Goal: Transaction & Acquisition: Download file/media

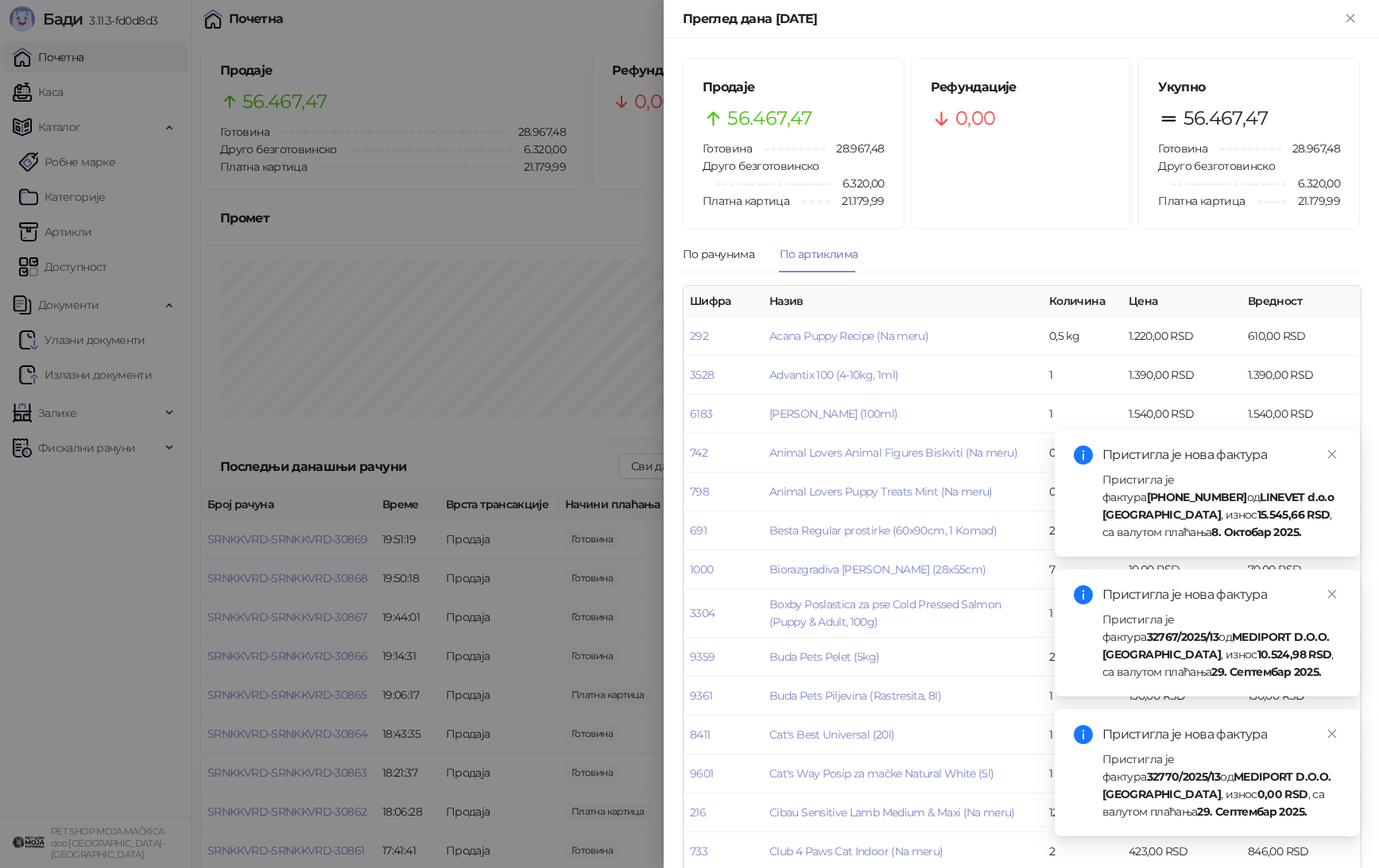
scroll to position [2673, 0]
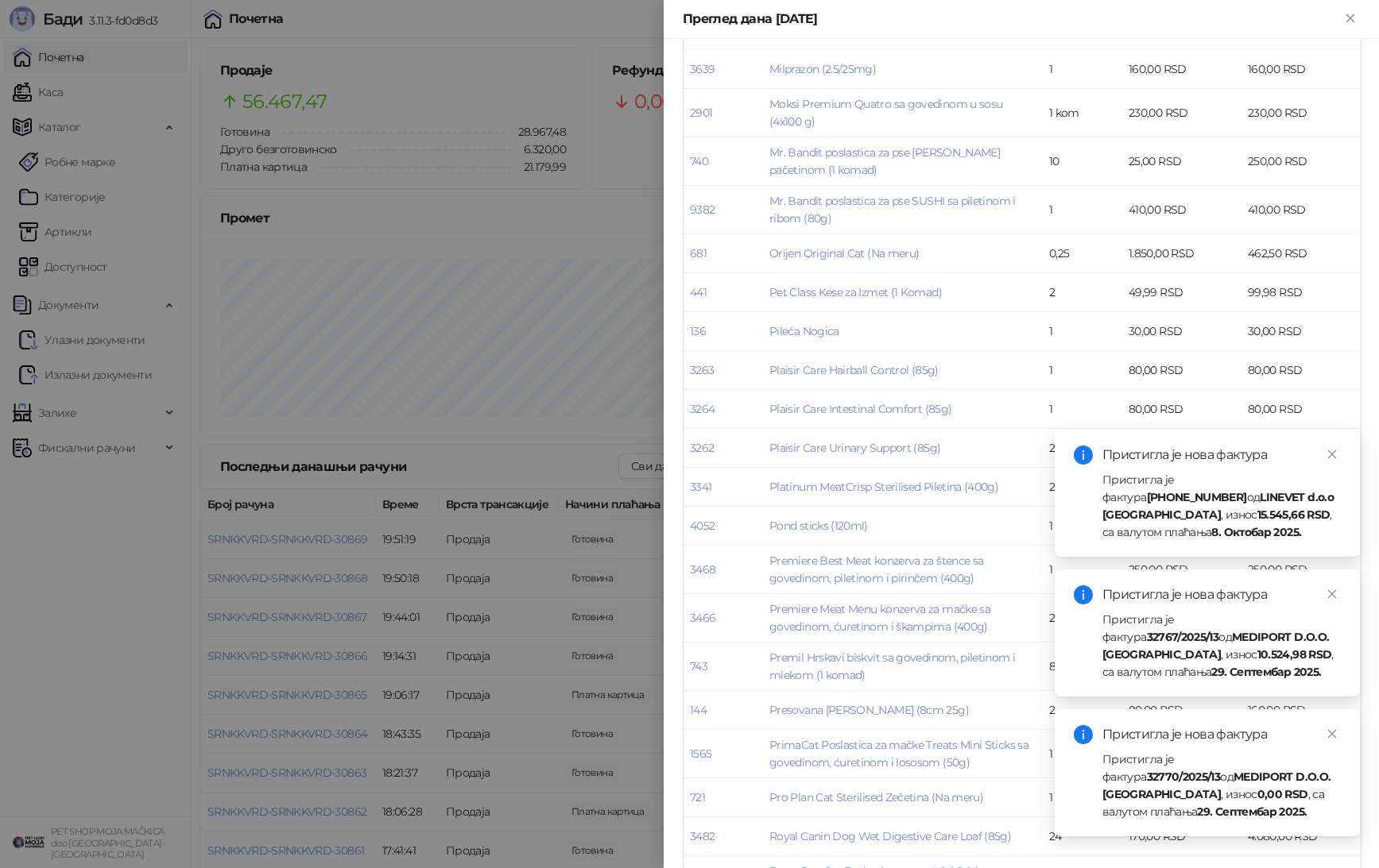
click at [351, 222] on div at bounding box center [689, 434] width 1379 height 868
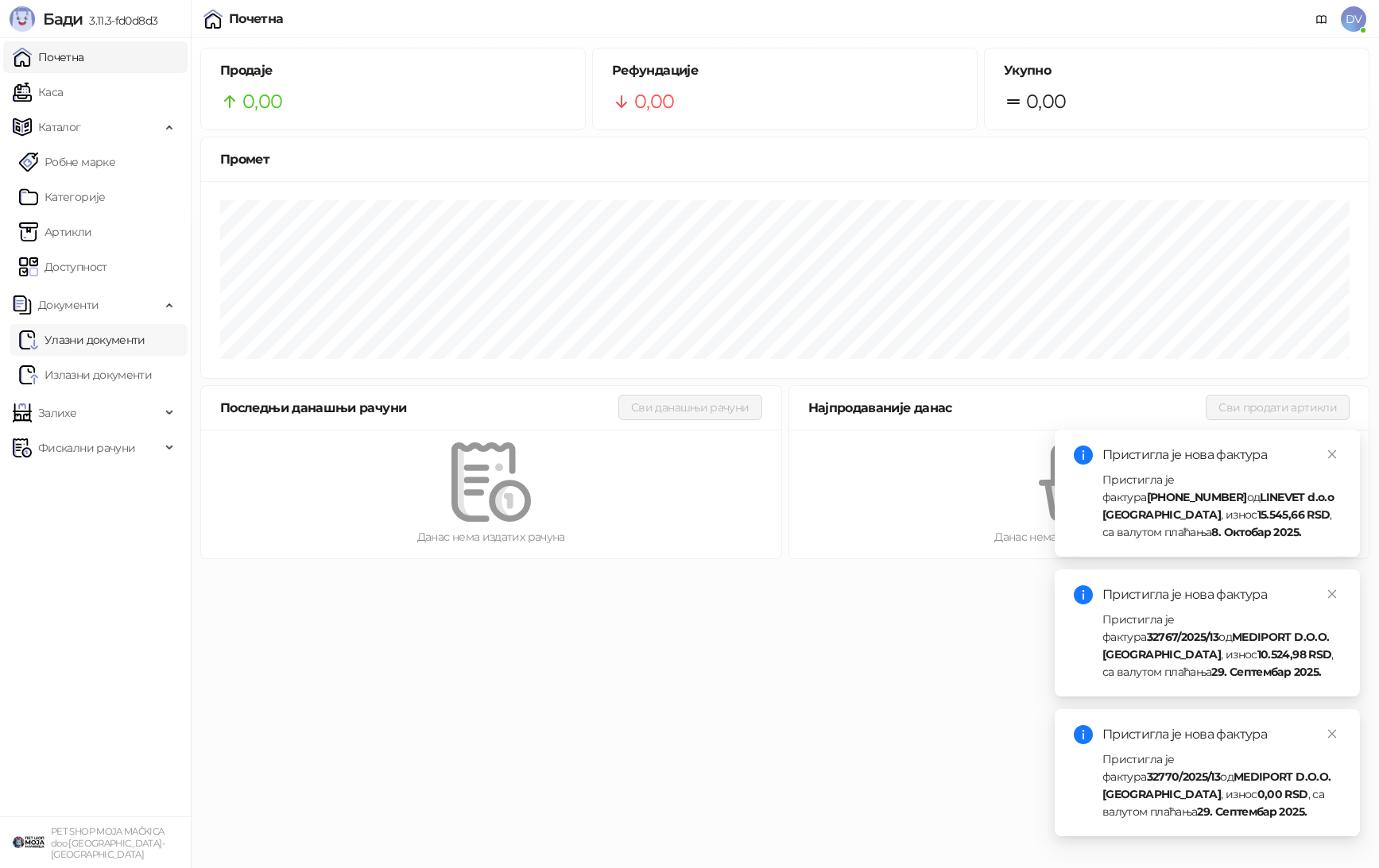
click at [120, 346] on link "Улазни документи" at bounding box center [82, 340] width 126 height 32
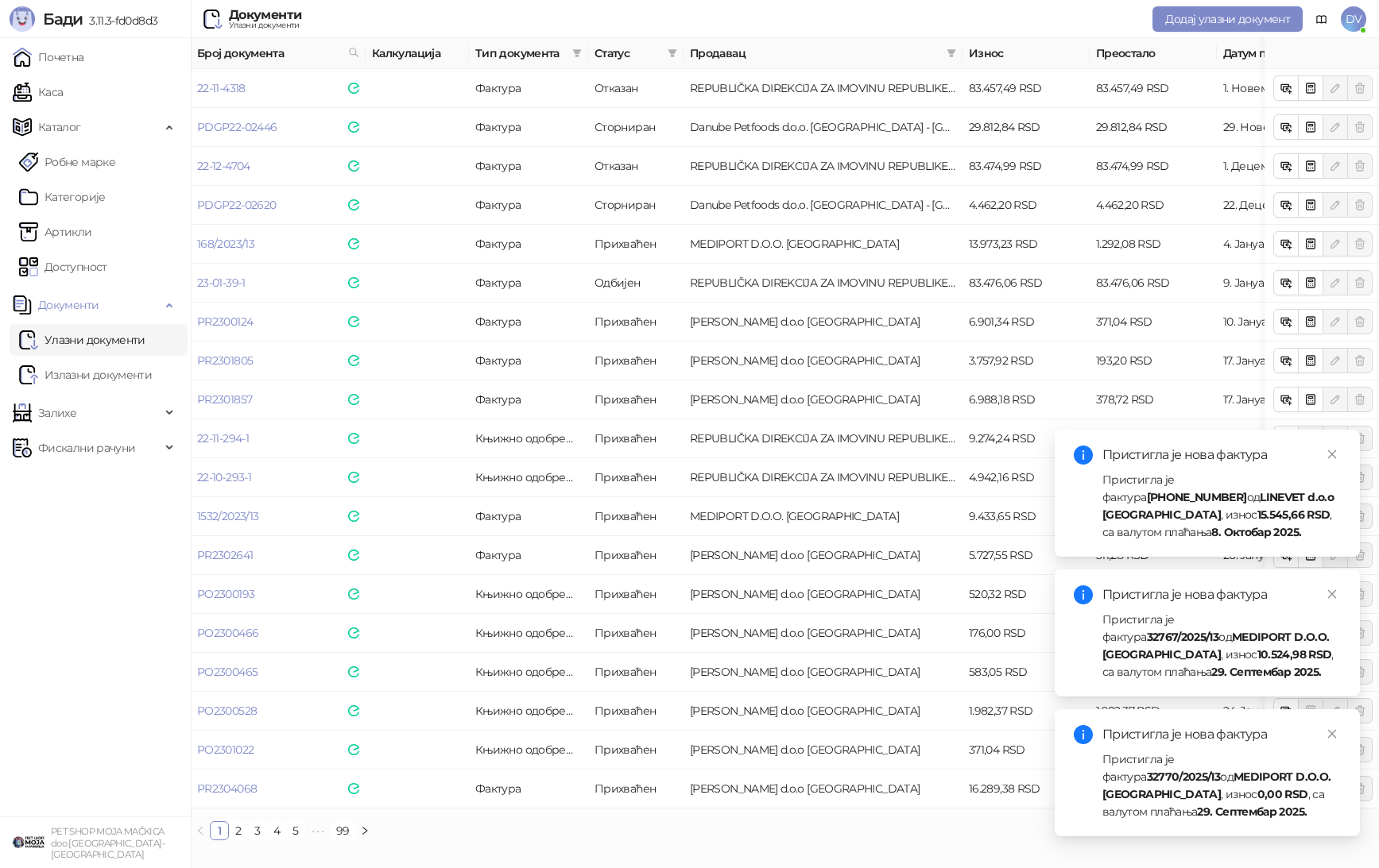
click at [941, 56] on div "Продавац" at bounding box center [823, 53] width 266 height 18
click at [947, 56] on icon "filter" at bounding box center [951, 53] width 10 height 10
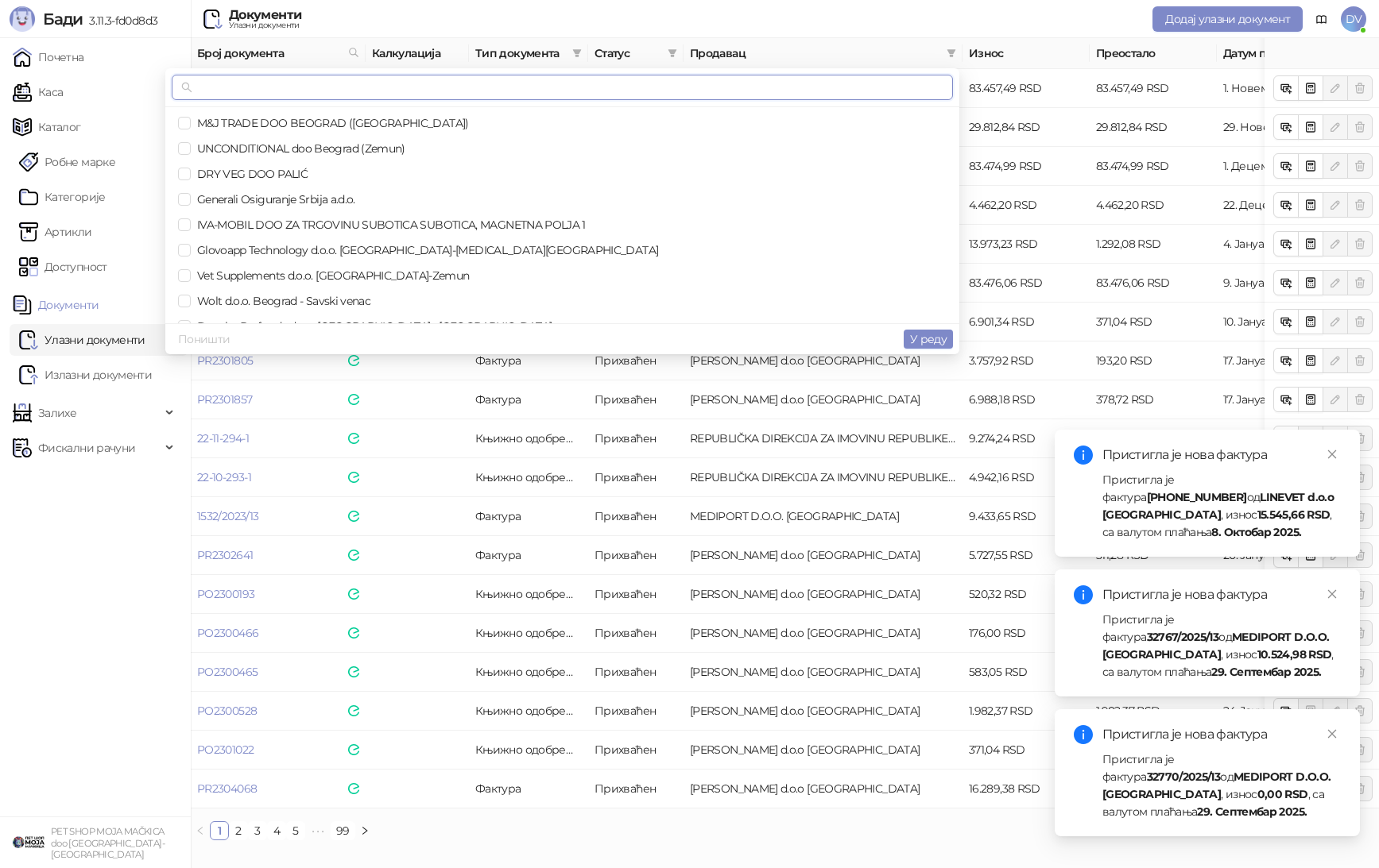
click at [825, 87] on input "text" at bounding box center [569, 87] width 747 height 18
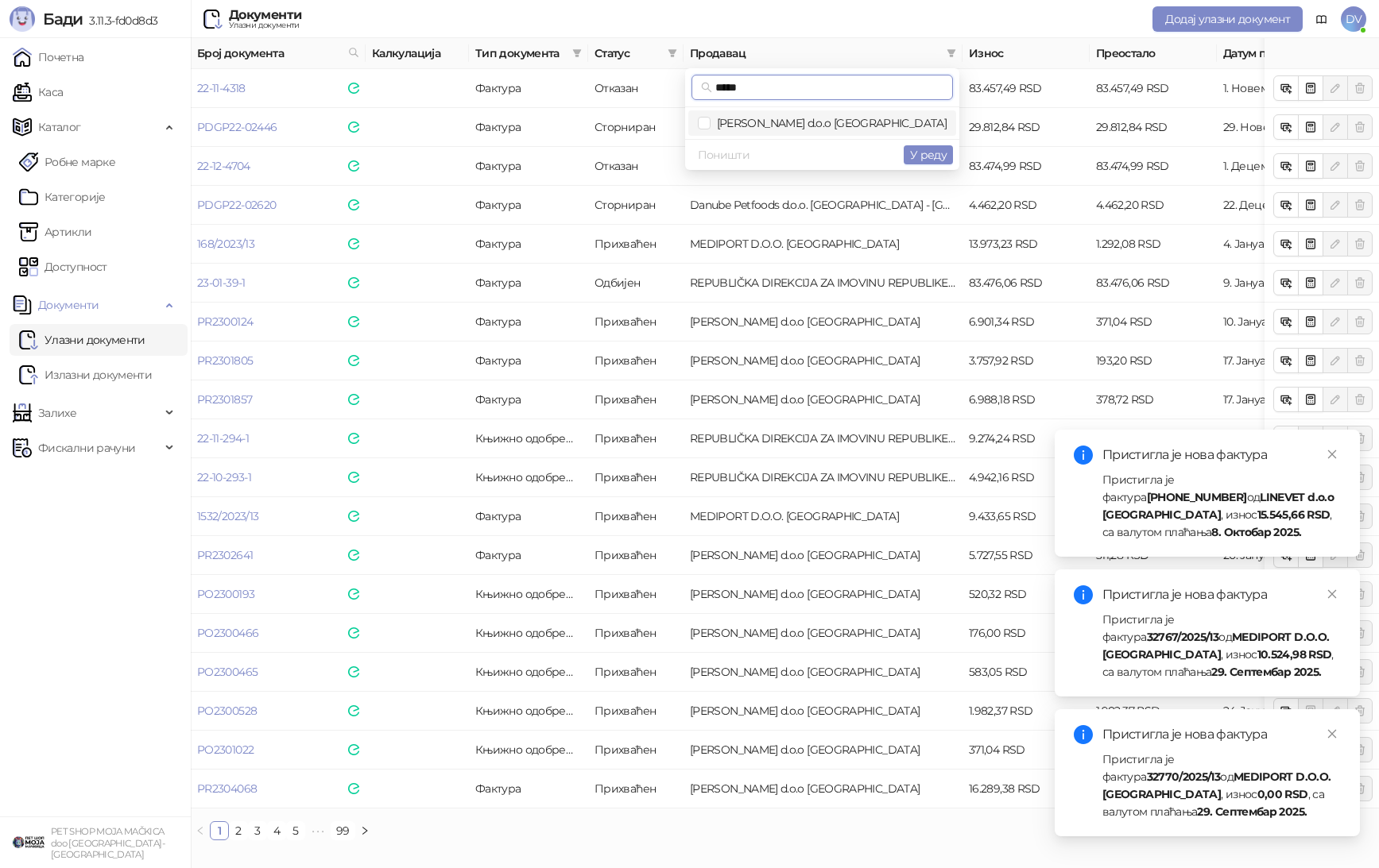
type input "*****"
click at [834, 116] on span "[PERSON_NAME] d.o.o [GEOGRAPHIC_DATA]" at bounding box center [828, 123] width 236 height 14
click at [927, 148] on span "У реду" at bounding box center [927, 155] width 36 height 14
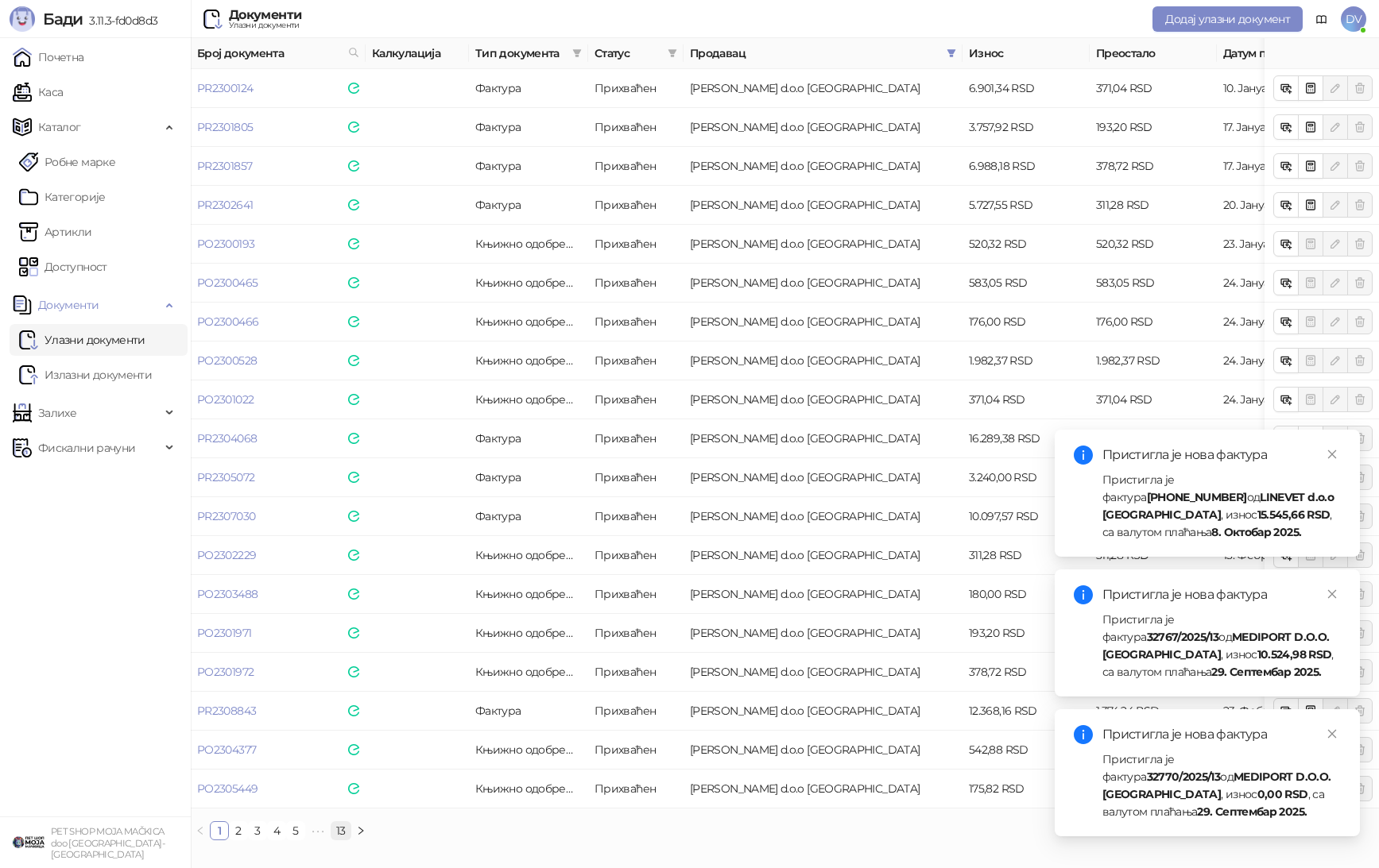
click at [342, 830] on link "13" at bounding box center [341, 831] width 19 height 18
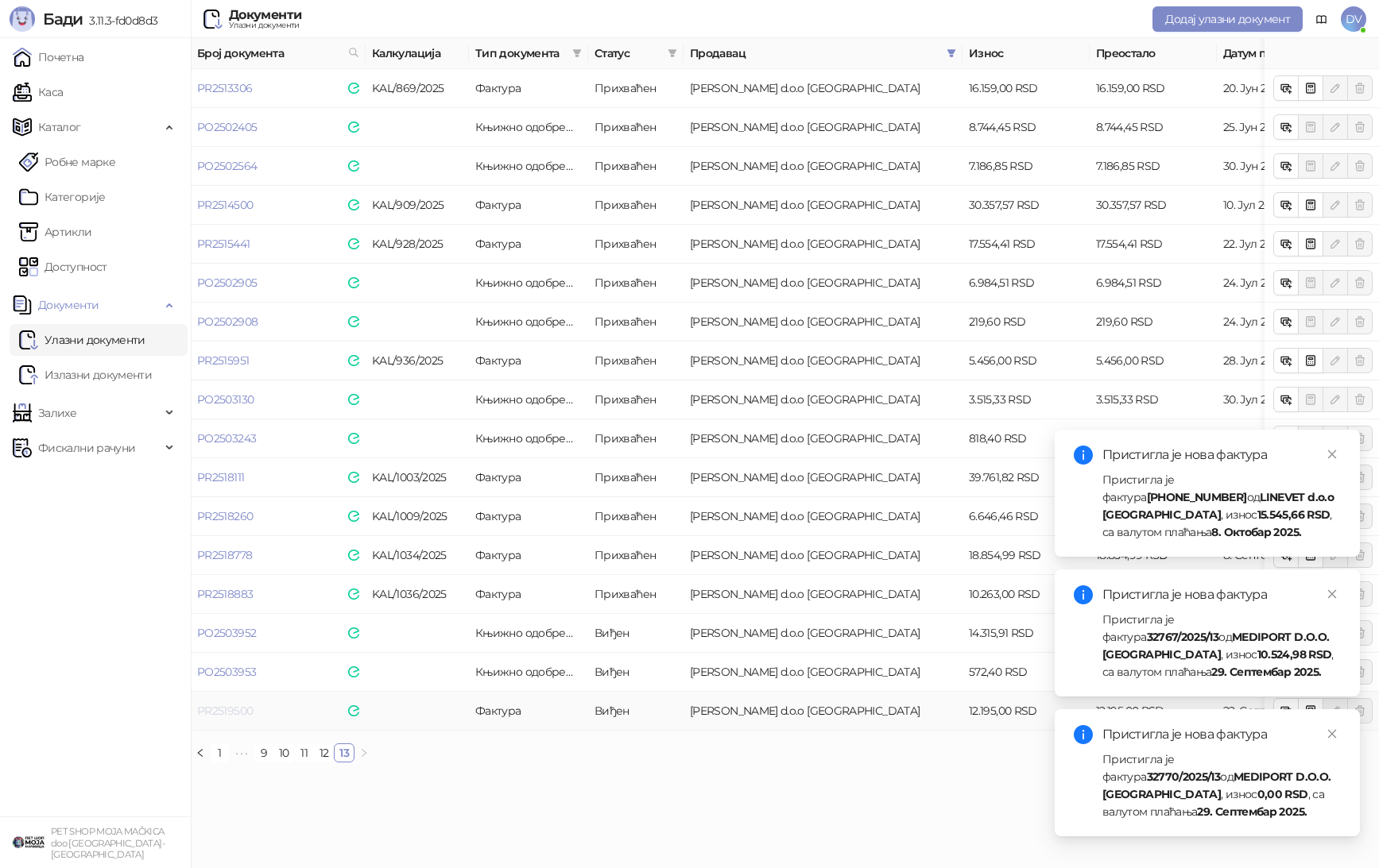
click at [233, 710] on link "PR2519500" at bounding box center [224, 711] width 56 height 14
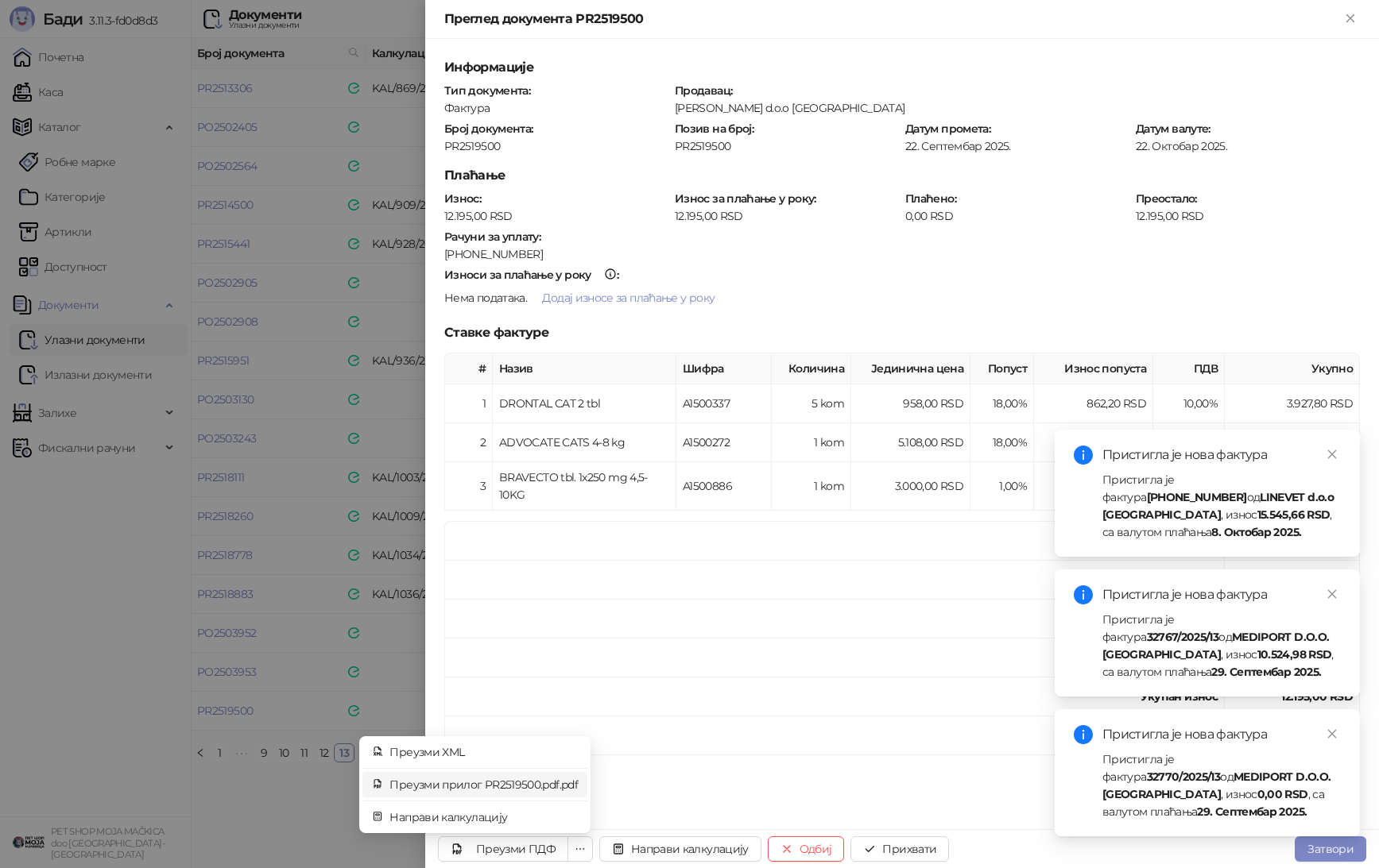
click at [531, 780] on span "Преузми прилог PR2519500.pdf.pdf" at bounding box center [483, 785] width 188 height 18
